Goal: Task Accomplishment & Management: Complete application form

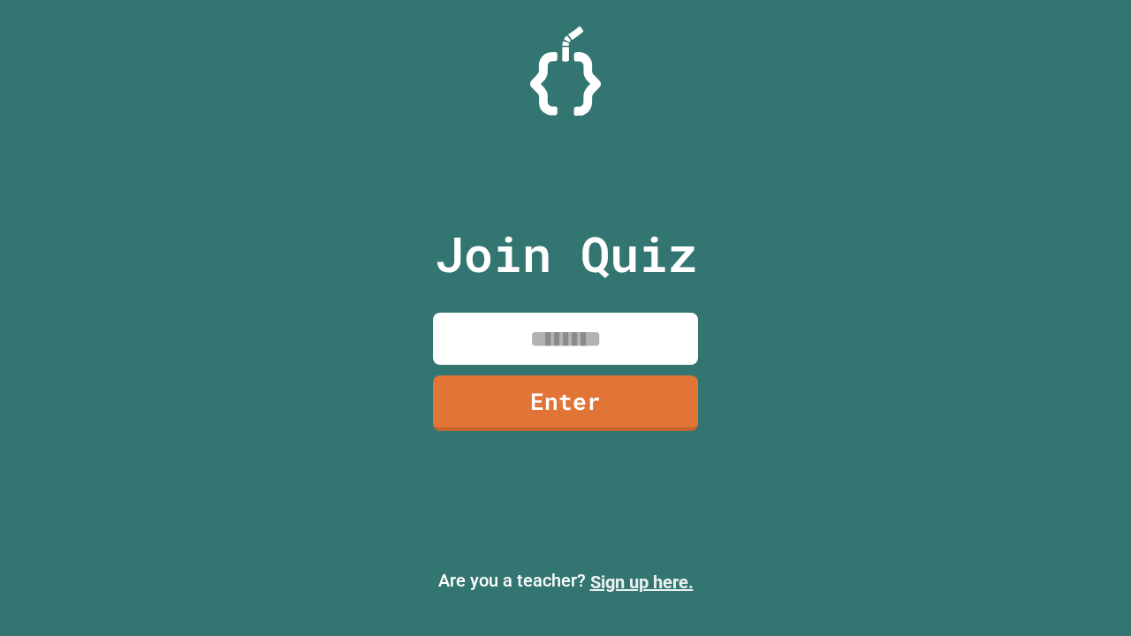
click at [641, 582] on link "Sign up here." at bounding box center [641, 581] width 103 height 21
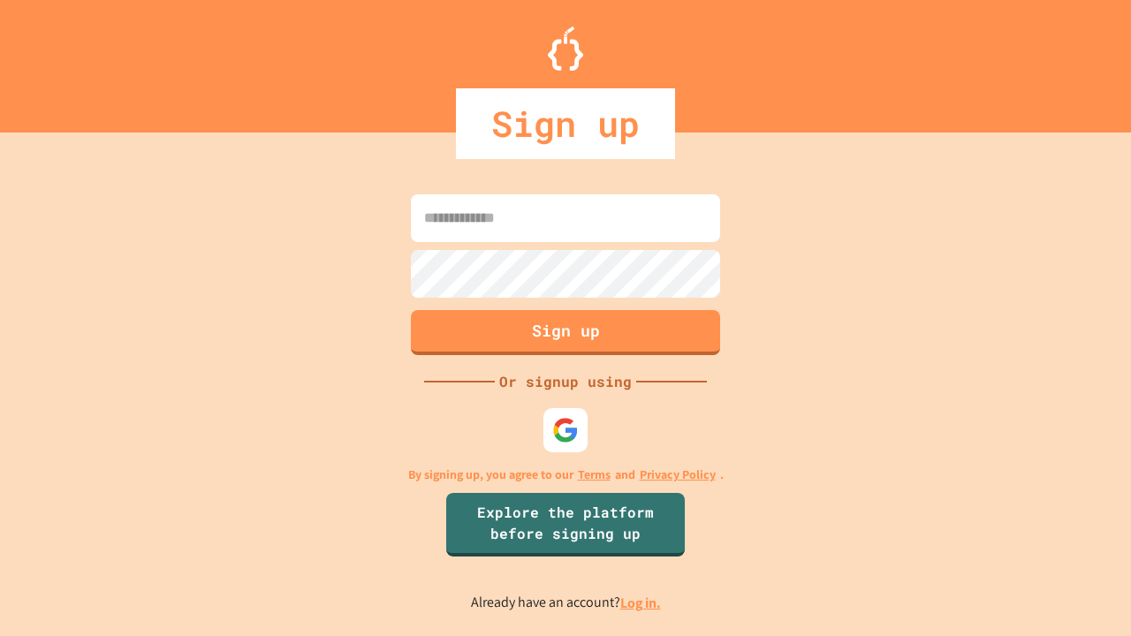
click at [641, 602] on link "Log in." at bounding box center [640, 603] width 41 height 19
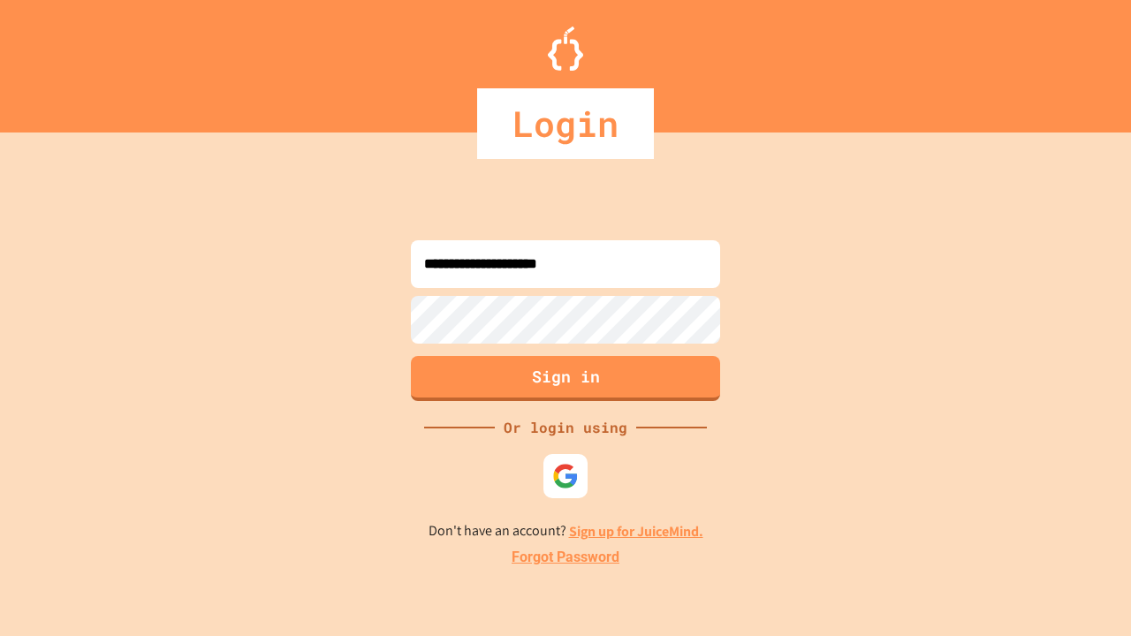
type input "**********"
